Goal: Transaction & Acquisition: Download file/media

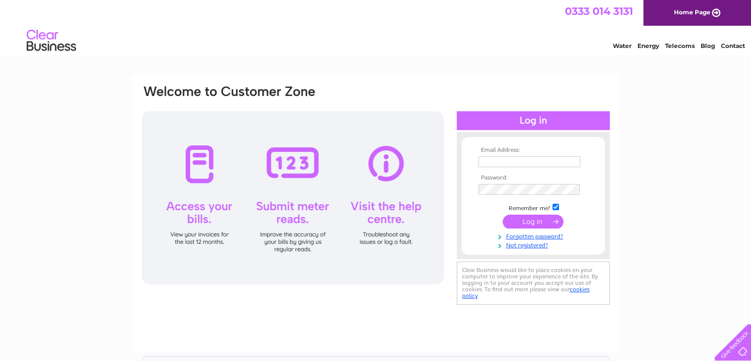
click at [553, 205] on input "checkbox" at bounding box center [556, 207] width 6 height 6
checkbox input "false"
click at [492, 166] on input "text" at bounding box center [530, 161] width 102 height 11
type input "melissa@aes-smartmetering.com"
click at [547, 219] on input "submit" at bounding box center [533, 221] width 61 height 14
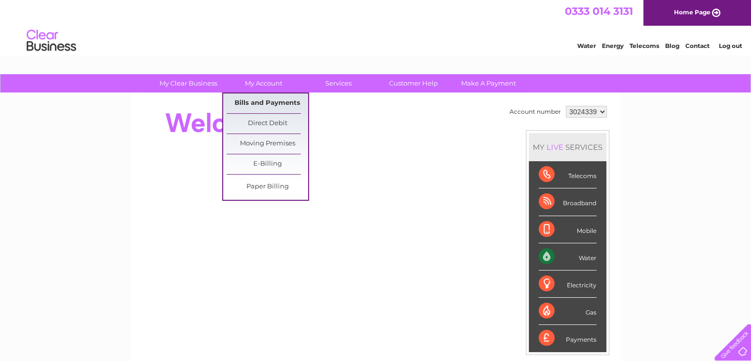
click at [255, 103] on link "Bills and Payments" at bounding box center [268, 103] width 82 height 20
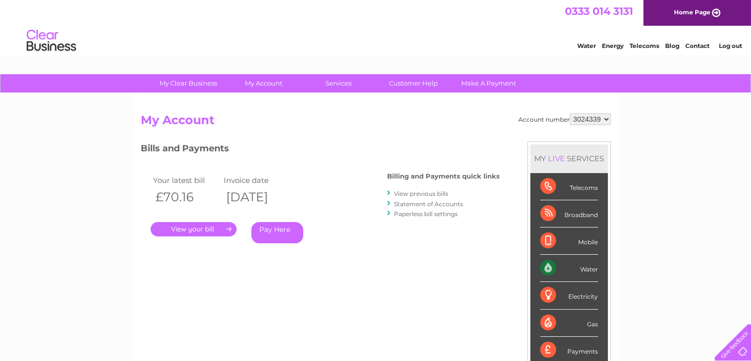
click at [205, 231] on link "." at bounding box center [194, 229] width 86 height 14
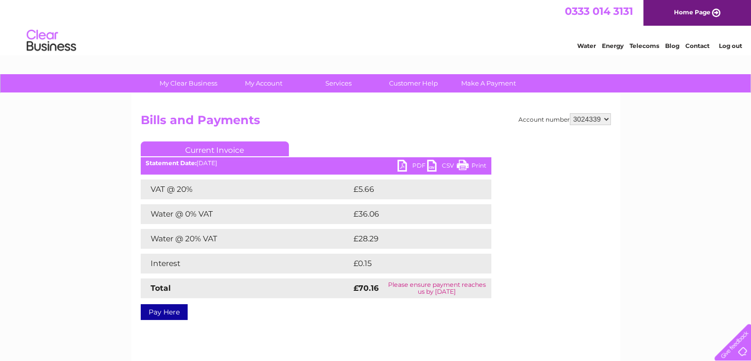
click at [407, 166] on link "PDF" at bounding box center [413, 167] width 30 height 14
click at [605, 119] on select "3024339" at bounding box center [590, 119] width 41 height 12
click at [418, 128] on h2 "Bills and Payments" at bounding box center [376, 122] width 470 height 19
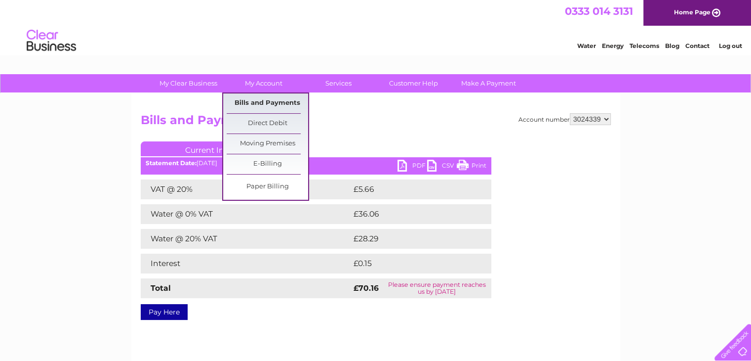
click at [271, 99] on link "Bills and Payments" at bounding box center [268, 103] width 82 height 20
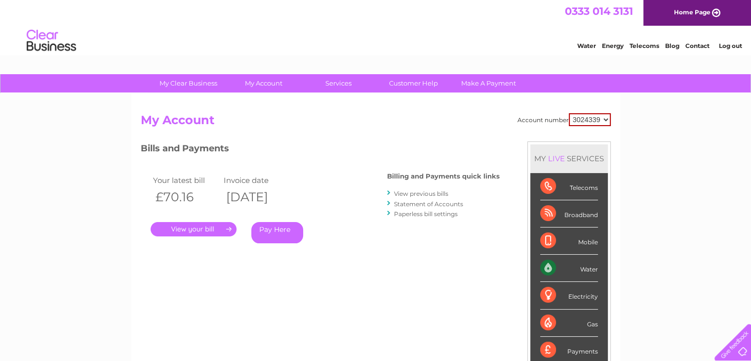
click at [431, 192] on link "View previous bills" at bounding box center [421, 193] width 54 height 7
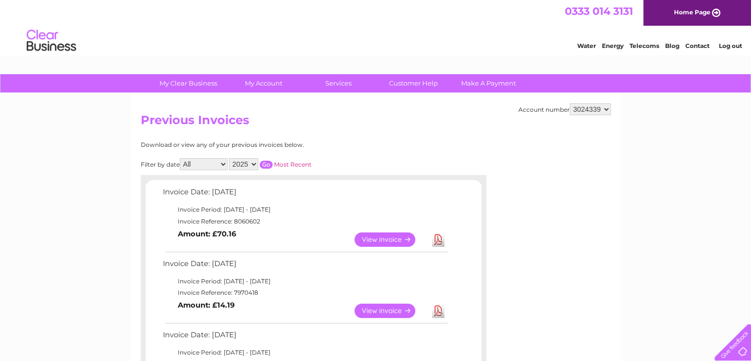
click at [439, 308] on link "Download" at bounding box center [438, 310] width 12 height 14
click at [729, 48] on link "Log out" at bounding box center [730, 45] width 23 height 7
